Goal: Transaction & Acquisition: Purchase product/service

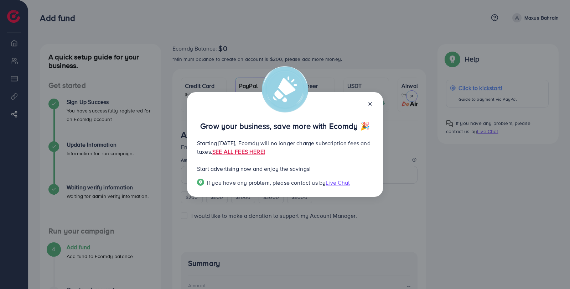
click at [371, 106] on icon at bounding box center [370, 104] width 6 height 6
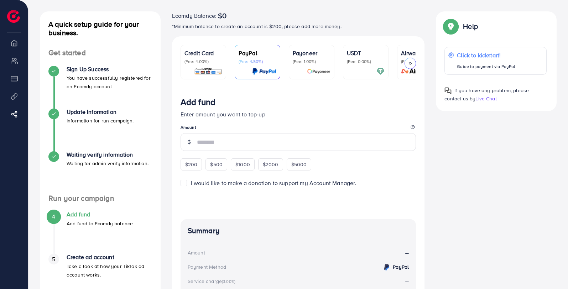
scroll to position [33, 0]
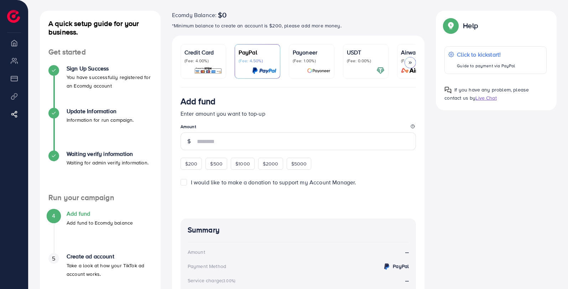
drag, startPoint x: 212, startPoint y: 62, endPoint x: 216, endPoint y: 63, distance: 4.2
click at [212, 62] on p "(Fee: 4.00%)" at bounding box center [203, 61] width 38 height 6
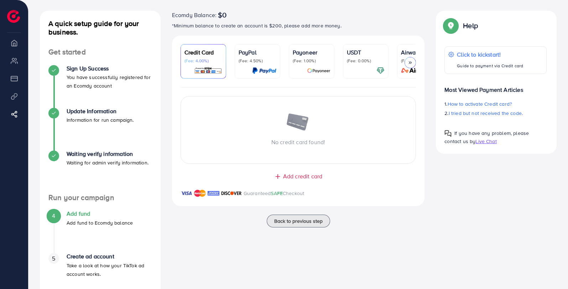
scroll to position [60, 0]
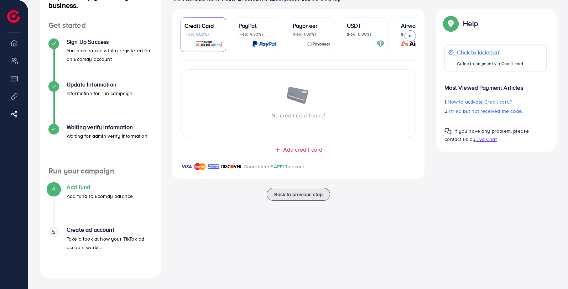
click at [306, 152] on span "Add credit card" at bounding box center [302, 150] width 39 height 8
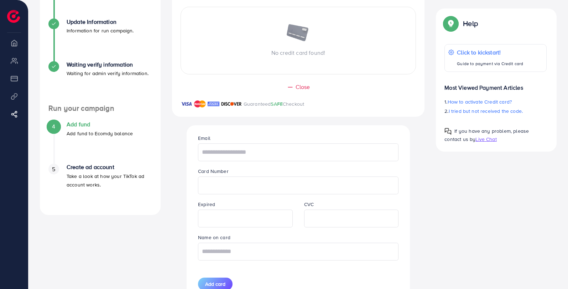
scroll to position [156, 0]
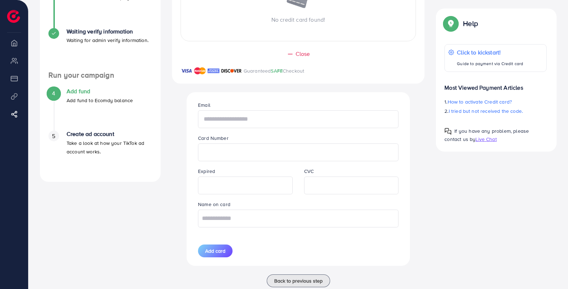
click at [284, 121] on input "text" at bounding box center [298, 119] width 201 height 18
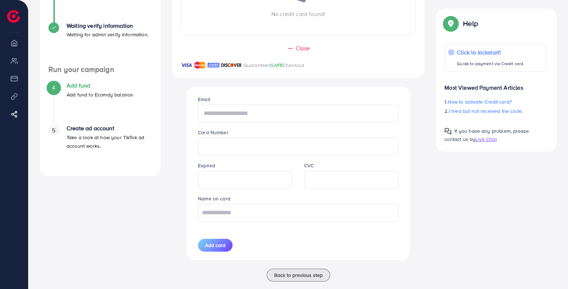
scroll to position [176, 0]
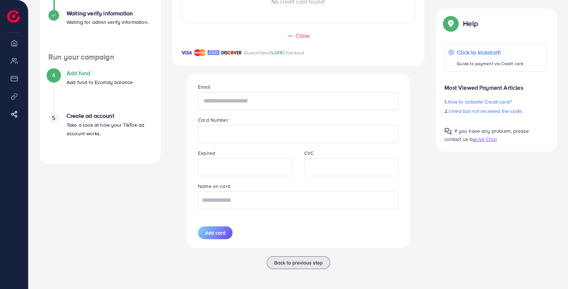
click at [229, 105] on input "text" at bounding box center [298, 101] width 201 height 18
click at [245, 98] on input "text" at bounding box center [298, 101] width 201 height 18
paste input "**********"
type input "**********"
click at [268, 205] on input "text" at bounding box center [298, 201] width 201 height 18
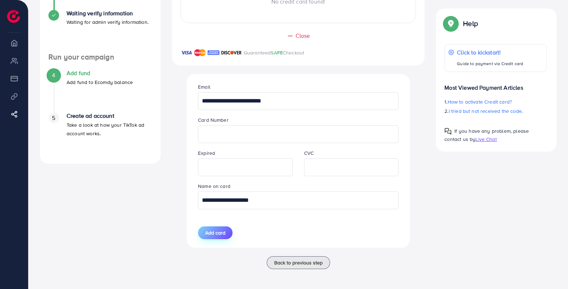
type input "**********"
drag, startPoint x: 221, startPoint y: 229, endPoint x: 240, endPoint y: 228, distance: 18.9
click at [223, 229] on button "Add card" at bounding box center [215, 232] width 35 height 13
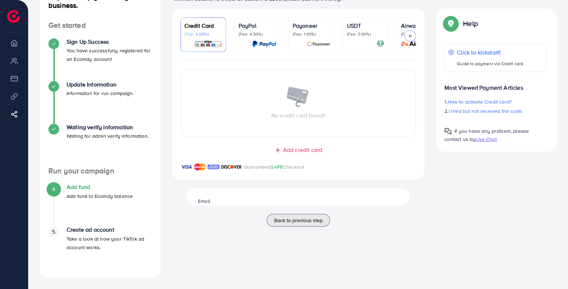
scroll to position [60, 0]
